Goal: Information Seeking & Learning: Learn about a topic

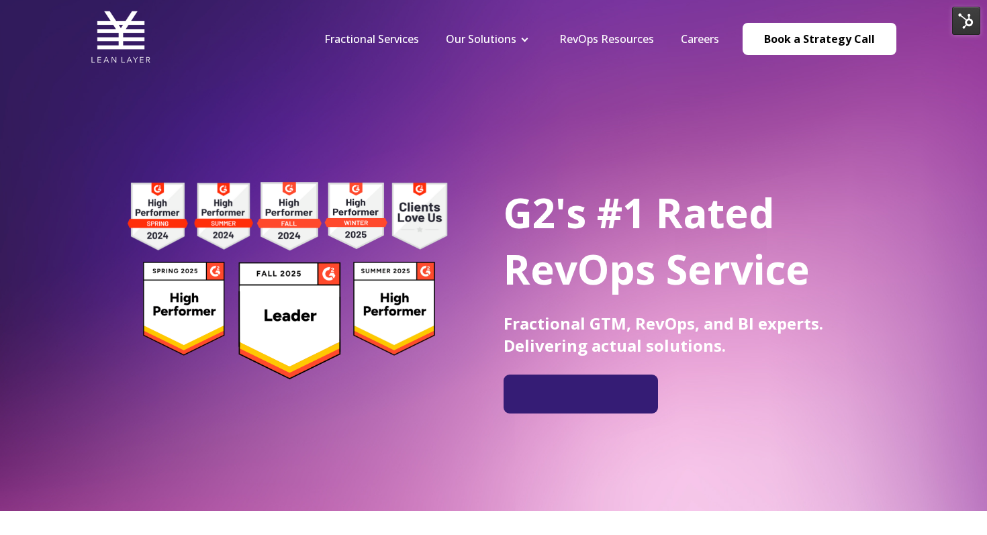
click at [963, 23] on img at bounding box center [967, 21] width 28 height 28
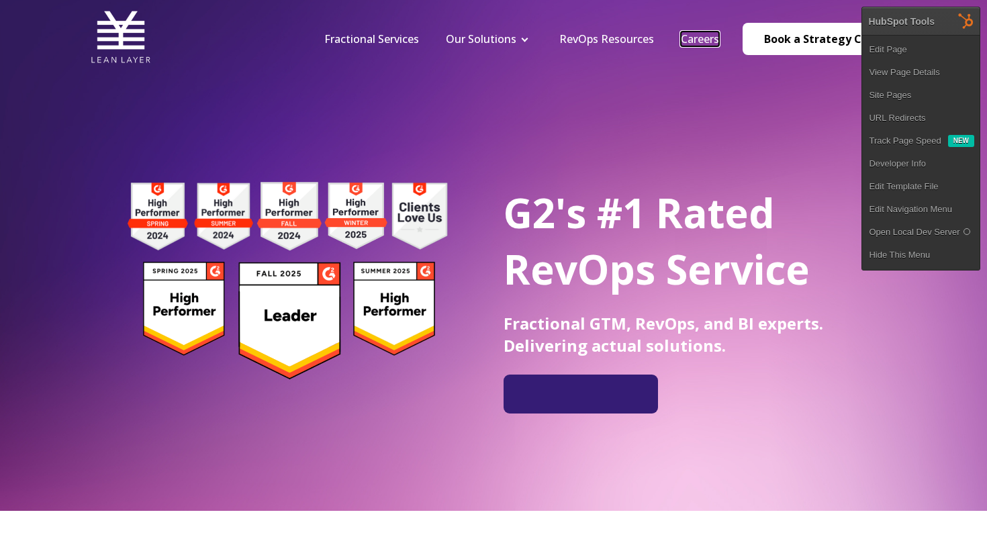
click at [695, 36] on link "Careers" at bounding box center [700, 39] width 38 height 15
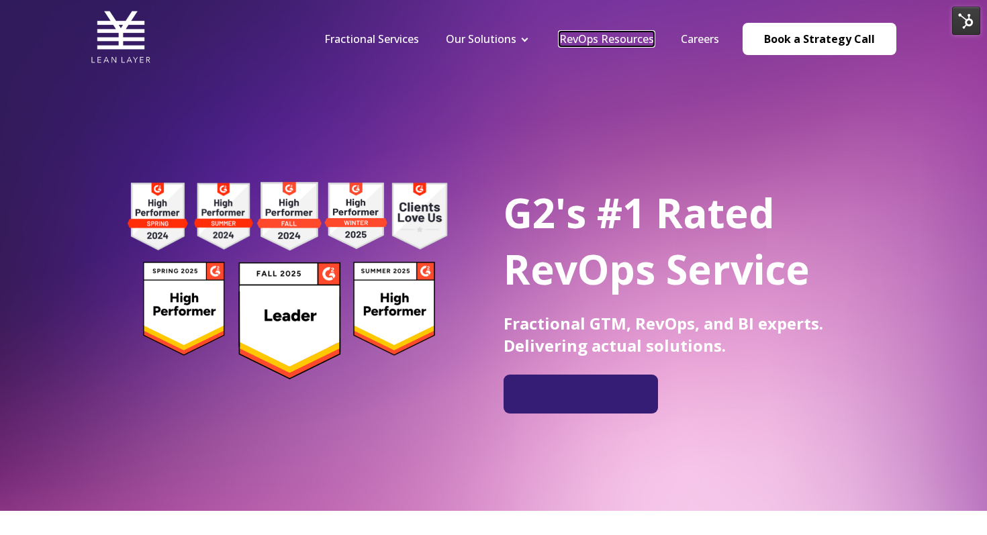
click at [633, 36] on link "RevOps Resources" at bounding box center [607, 39] width 95 height 15
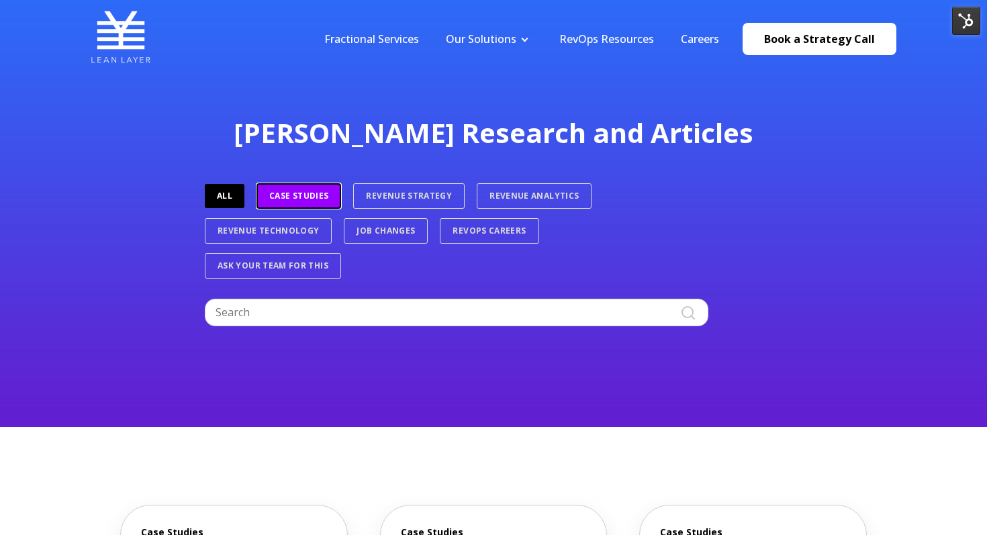
click at [317, 195] on link "Case Studies" at bounding box center [299, 196] width 85 height 26
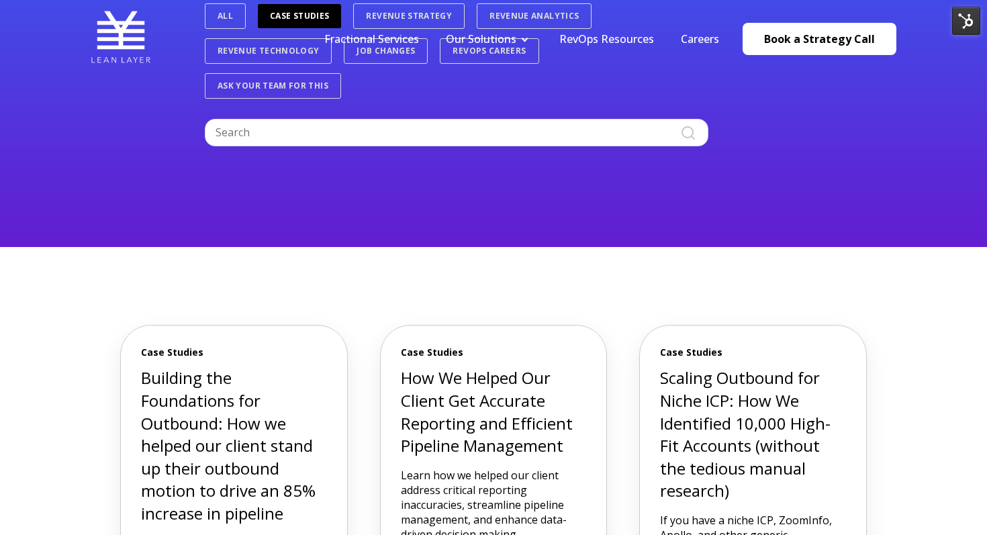
scroll to position [389, 0]
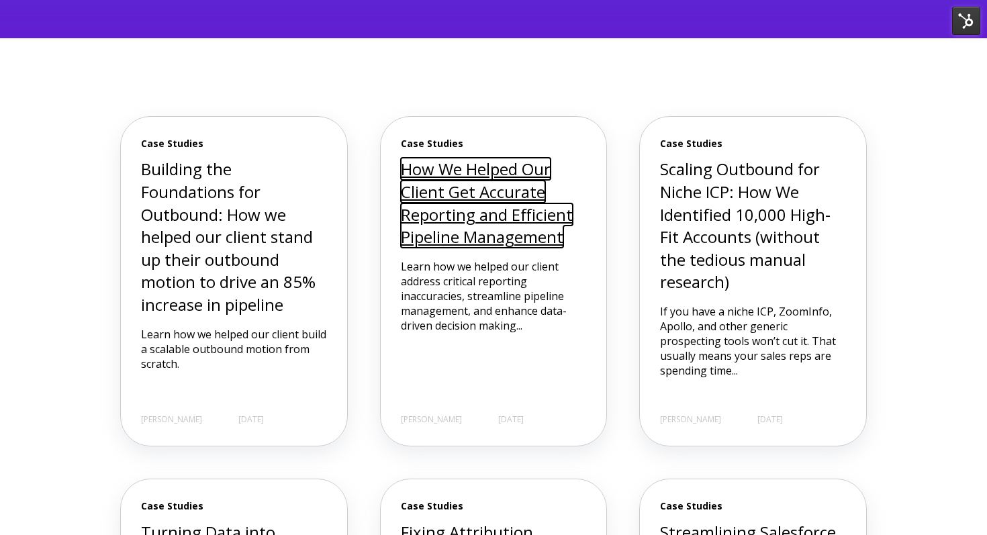
click at [506, 223] on link "How We Helped Our Client Get Accurate Reporting and Efficient Pipeline Manageme…" at bounding box center [487, 203] width 172 height 90
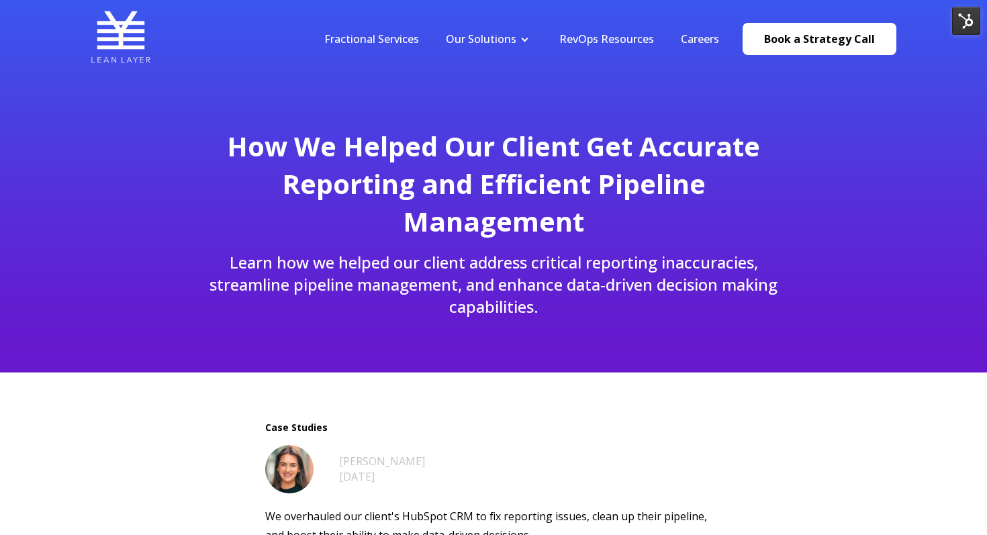
click at [966, 30] on img at bounding box center [967, 21] width 28 height 28
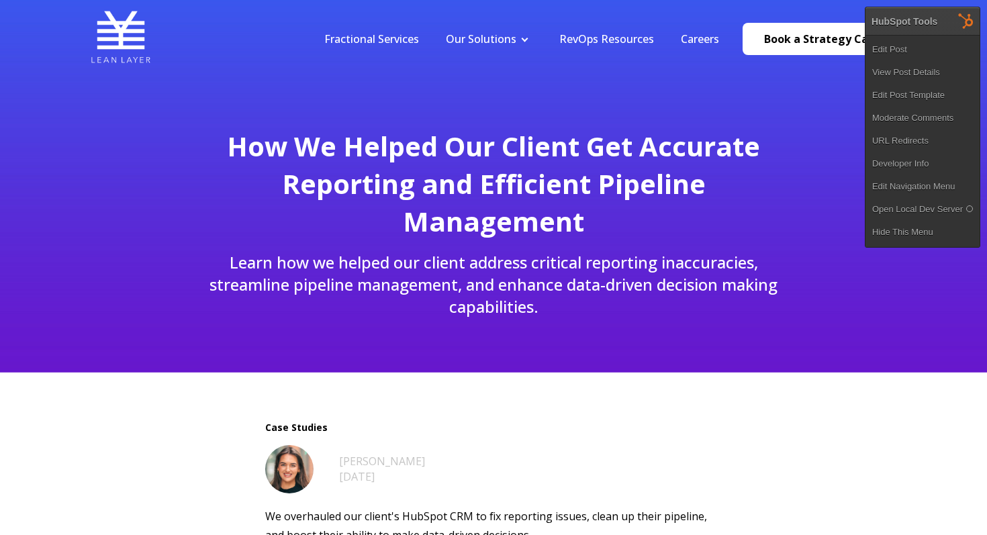
click at [776, 165] on h1 "How We Helped Our Client Get Accurate Reporting and Efficient Pipeline Manageme…" at bounding box center [493, 184] width 592 height 113
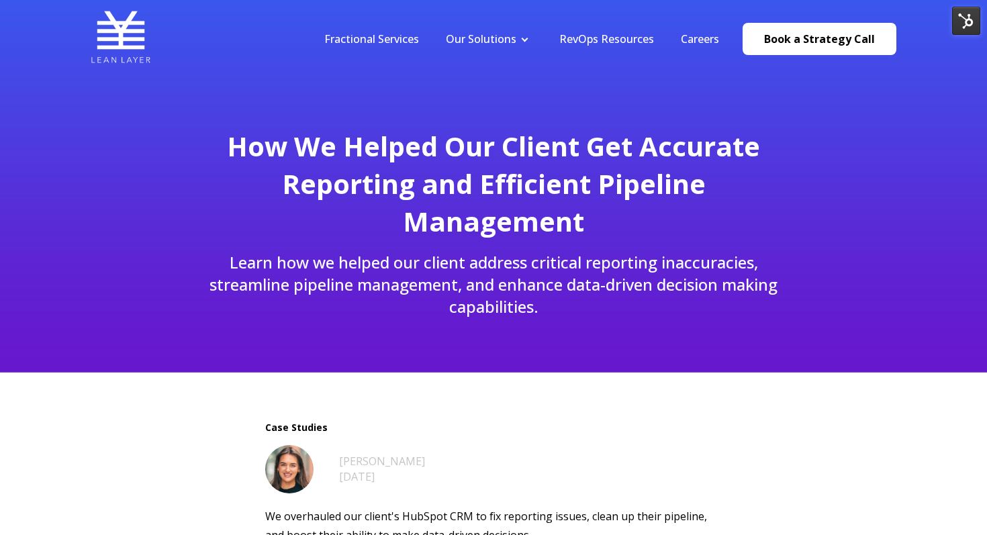
click at [956, 27] on img at bounding box center [967, 21] width 28 height 28
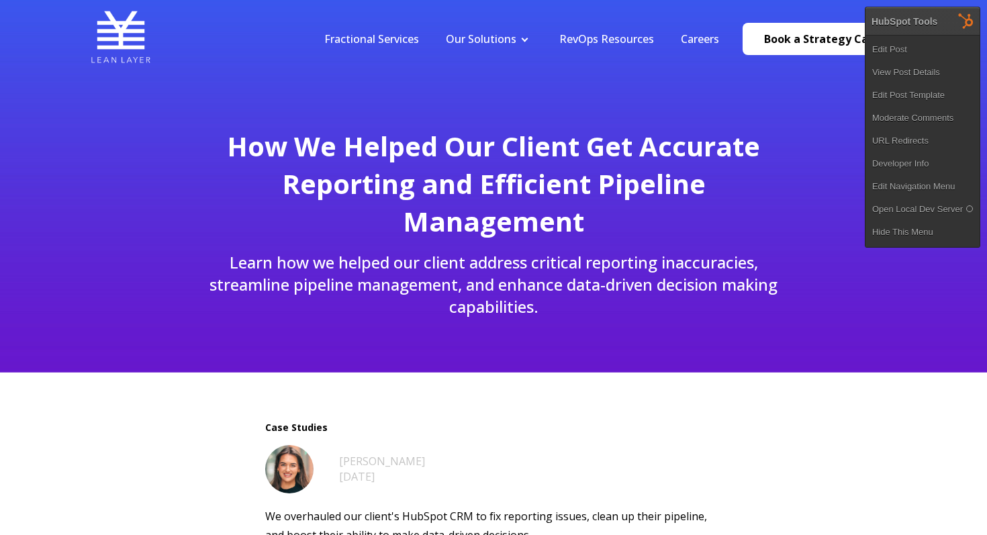
click at [782, 195] on h1 "How We Helped Our Client Get Accurate Reporting and Efficient Pipeline Manageme…" at bounding box center [493, 184] width 592 height 113
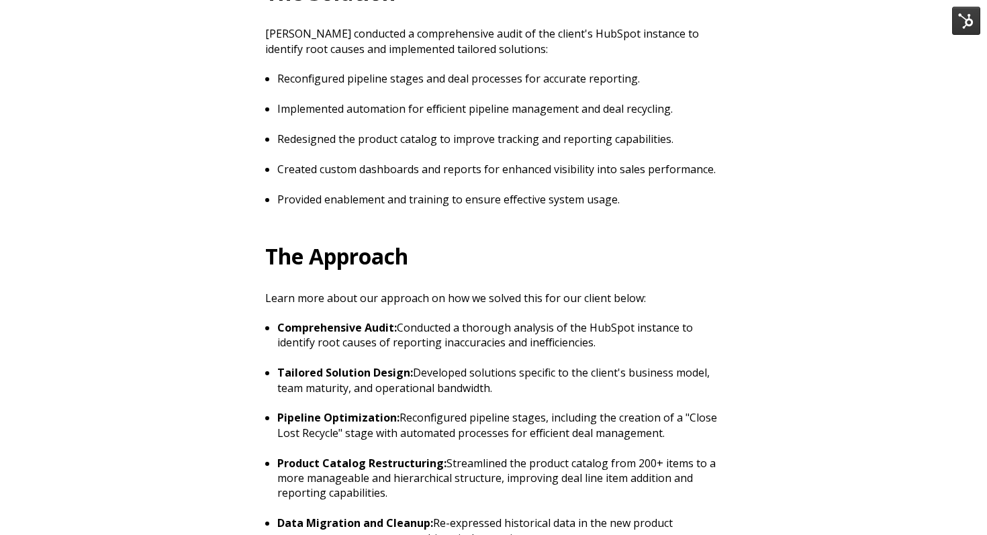
scroll to position [1200, 0]
